Goal: Task Accomplishment & Management: Use online tool/utility

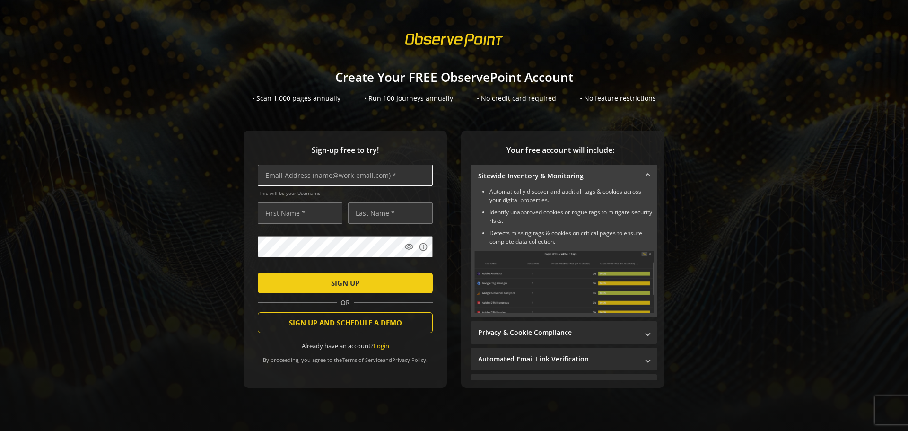
click at [335, 166] on input "text" at bounding box center [345, 174] width 175 height 21
click at [334, 171] on input "text" at bounding box center [345, 174] width 175 height 21
type input "[PERSON_NAME][EMAIL_ADDRESS][PERSON_NAME][DOMAIN_NAME]"
type input "Ram"
type input "K"
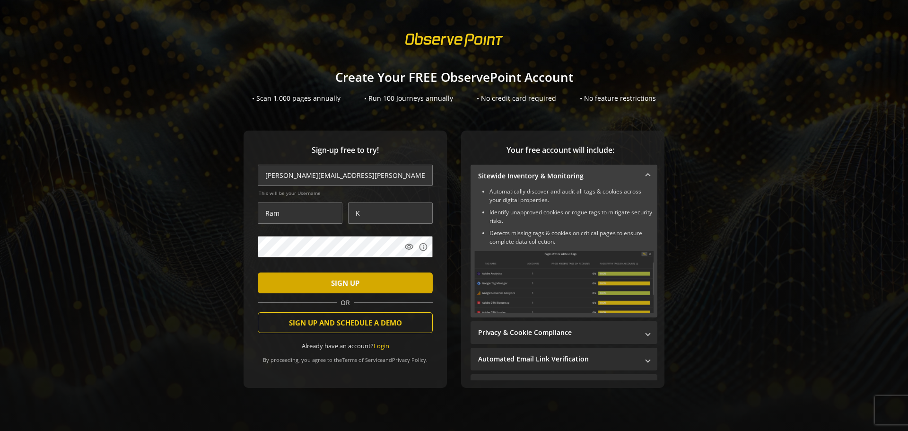
click at [353, 284] on span "SIGN UP" at bounding box center [345, 282] width 28 height 17
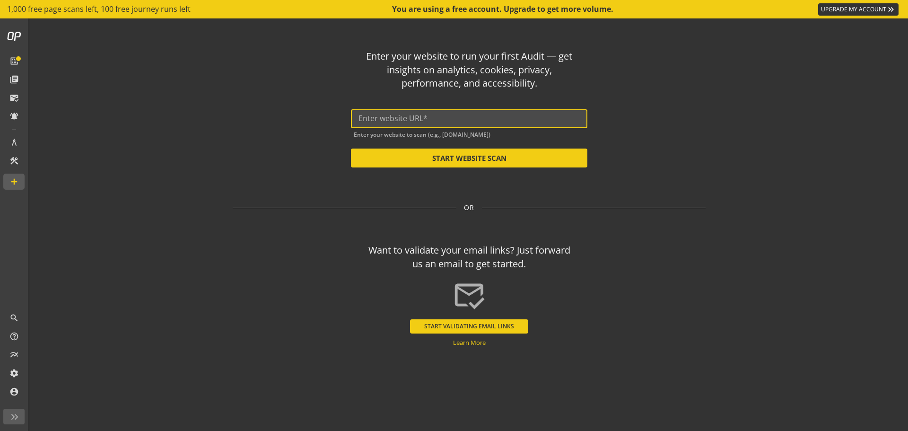
click at [404, 121] on input "text" at bounding box center [468, 118] width 221 height 9
paste input "[URL][DOMAIN_NAME]"
type input "[URL][DOMAIN_NAME]"
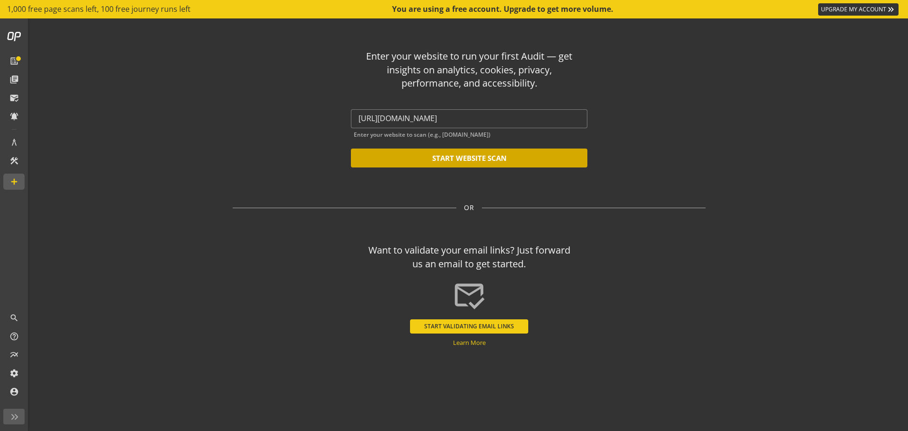
click at [453, 155] on button "START WEBSITE SCAN" at bounding box center [469, 157] width 236 height 19
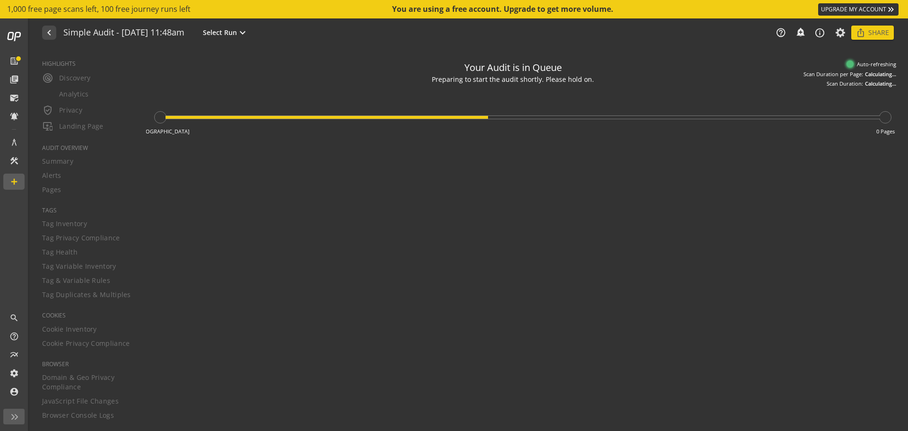
type textarea "Notes can include: -a description of what this audit is validating -changes in …"
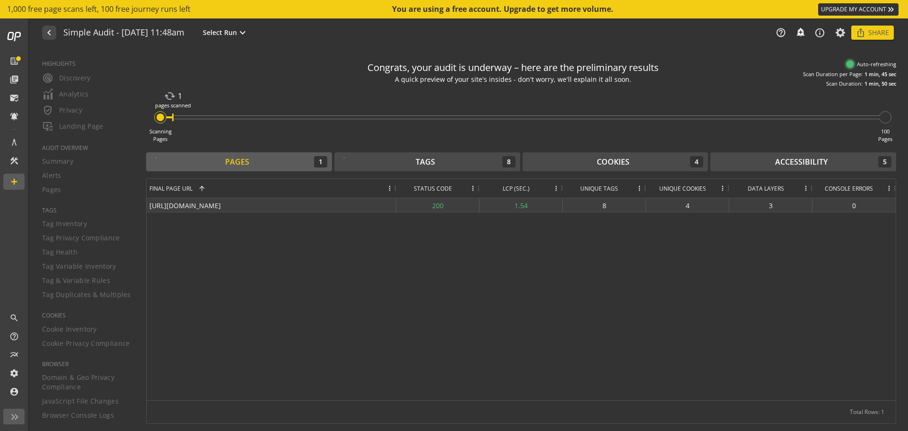
click at [189, 204] on div "[URL][DOMAIN_NAME]" at bounding box center [272, 205] width 250 height 14
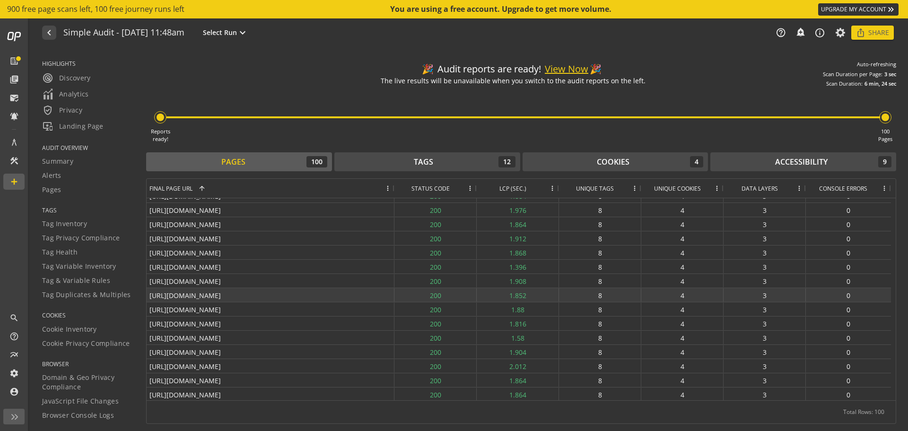
scroll to position [1216, 0]
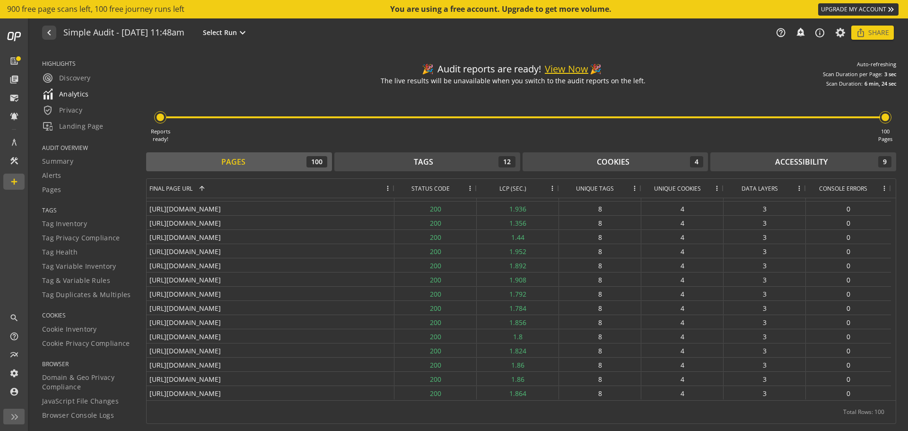
click at [78, 97] on span "Analytics" at bounding box center [65, 93] width 47 height 11
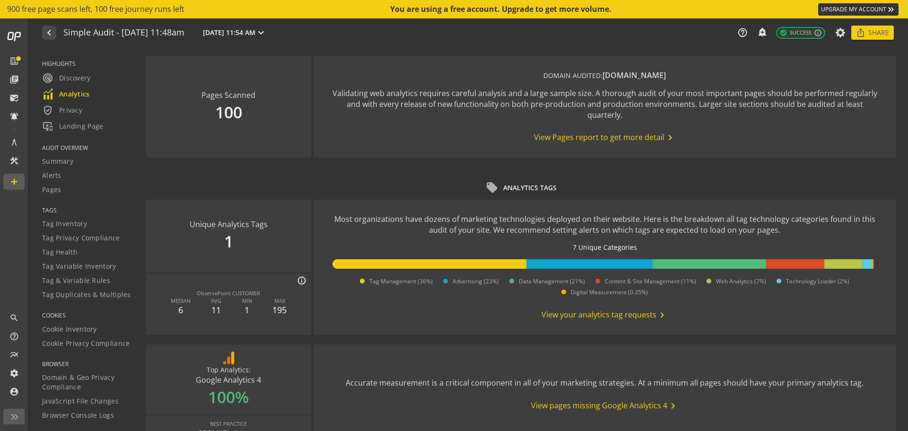
click at [47, 213] on span "TAGS" at bounding box center [88, 210] width 92 height 8
click at [82, 76] on span "radar Discovery" at bounding box center [66, 77] width 49 height 11
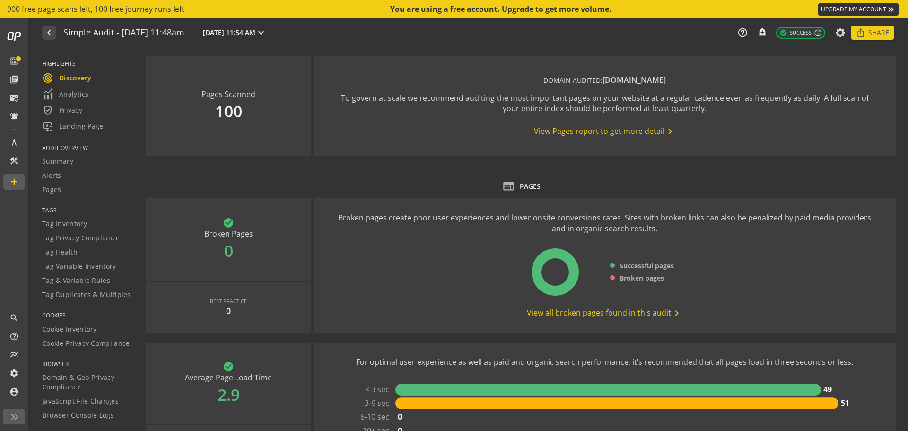
click at [622, 132] on span "View Pages report to get more detail chevron_right" at bounding box center [605, 131] width 142 height 11
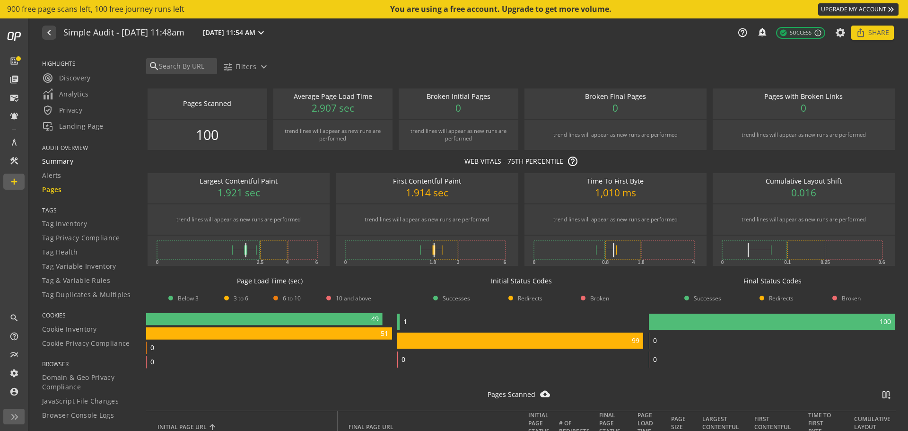
click at [52, 158] on span "Summary" at bounding box center [57, 160] width 31 height 9
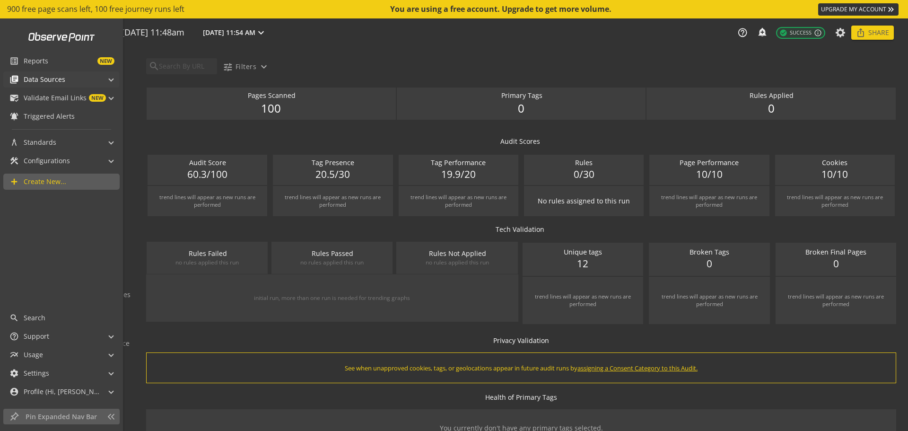
click at [111, 78] on span at bounding box center [111, 78] width 4 height 10
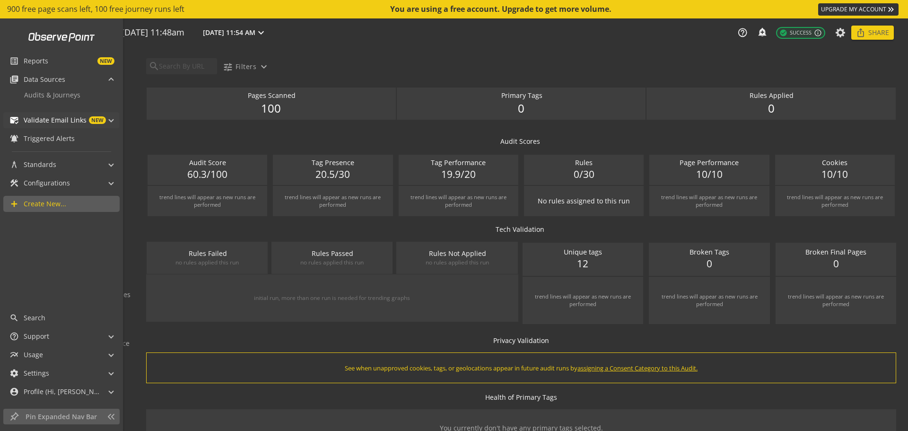
click at [110, 118] on span at bounding box center [111, 119] width 4 height 10
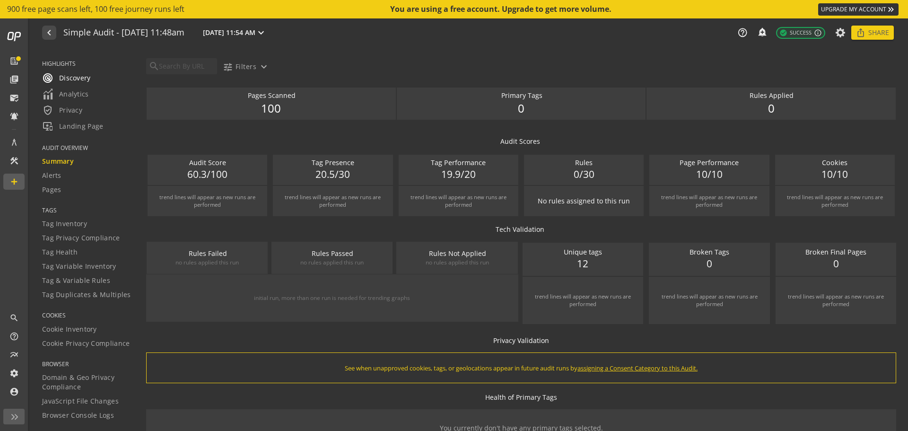
click at [79, 81] on span "radar Discovery" at bounding box center [66, 77] width 49 height 11
